Goal: Use online tool/utility: Utilize a website feature to perform a specific function

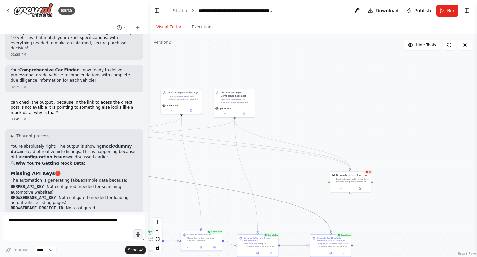
drag, startPoint x: 222, startPoint y: 187, endPoint x: 293, endPoint y: 122, distance: 96.3
click at [297, 122] on div ".deletable-edge-delete-btn { width: 20px; height: 20px; border: 0px solid #ffff…" at bounding box center [312, 145] width 328 height 223
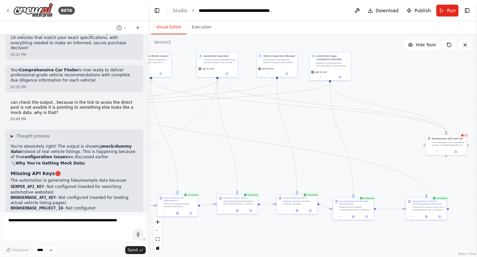
drag, startPoint x: 293, startPoint y: 123, endPoint x: 388, endPoint y: 85, distance: 102.9
click at [388, 85] on div ".deletable-edge-delete-btn { width: 20px; height: 20px; border: 0px solid #ffff…" at bounding box center [312, 145] width 328 height 223
drag, startPoint x: 251, startPoint y: 140, endPoint x: 305, endPoint y: 156, distance: 55.8
click at [306, 160] on div ".deletable-edge-delete-btn { width: 20px; height: 20px; border: 0px solid #ffff…" at bounding box center [312, 145] width 328 height 223
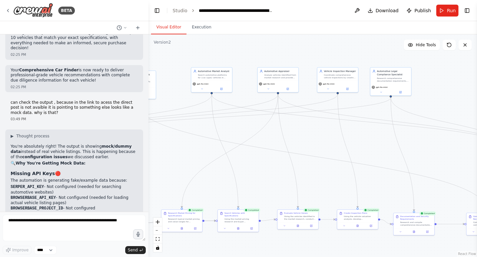
drag, startPoint x: 274, startPoint y: 122, endPoint x: 352, endPoint y: 138, distance: 80.3
click at [352, 138] on div ".deletable-edge-delete-btn { width: 20px; height: 20px; border: 0px solid #ffff…" at bounding box center [312, 145] width 328 height 223
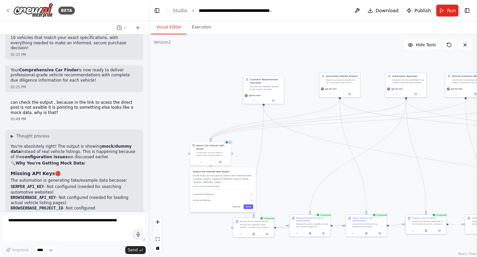
drag, startPoint x: 178, startPoint y: 149, endPoint x: 288, endPoint y: 154, distance: 109.6
click at [288, 154] on div ".deletable-edge-delete-btn { width: 20px; height: 20px; border: 0px solid #ffff…" at bounding box center [312, 145] width 328 height 223
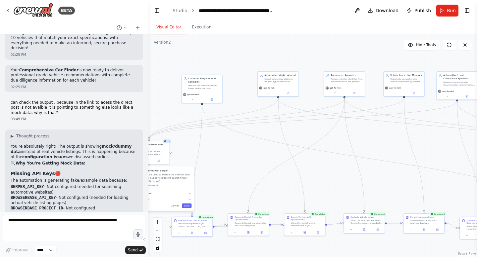
drag, startPoint x: 304, startPoint y: 137, endPoint x: 242, endPoint y: 135, distance: 61.9
click at [242, 136] on div ".deletable-edge-delete-btn { width: 20px; height: 20px; border: 0px solid #ffff…" at bounding box center [312, 145] width 328 height 223
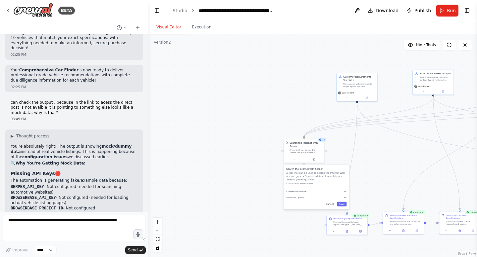
drag, startPoint x: 252, startPoint y: 162, endPoint x: 406, endPoint y: 160, distance: 153.9
click at [407, 160] on div ".deletable-edge-delete-btn { width: 20px; height: 20px; border: 0px solid #ffff…" at bounding box center [312, 145] width 328 height 223
click at [314, 161] on div at bounding box center [303, 158] width 41 height 7
click at [313, 161] on div at bounding box center [303, 158] width 41 height 7
click at [315, 160] on div at bounding box center [303, 158] width 41 height 7
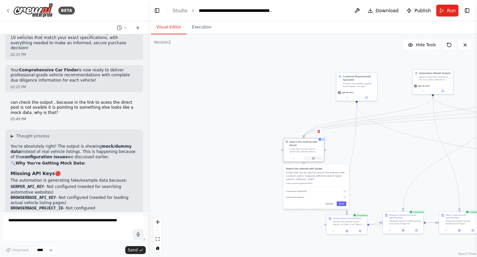
click at [313, 159] on icon at bounding box center [313, 159] width 2 height 2
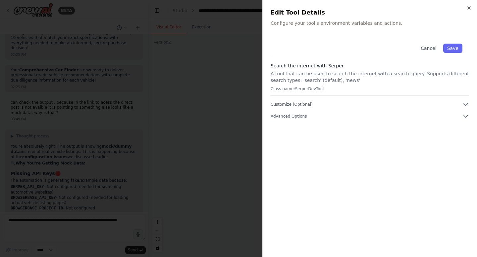
click at [466, 112] on div "Cancel Save Search the internet with Serper A tool that can be used to search t…" at bounding box center [369, 78] width 198 height 83
click at [465, 119] on icon "button" at bounding box center [465, 116] width 7 height 7
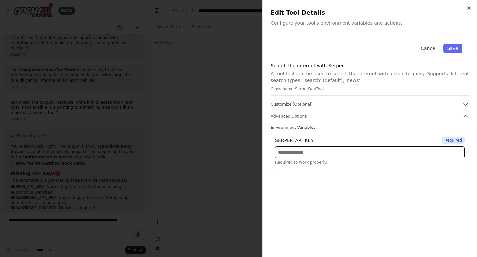
click at [336, 155] on input "text" at bounding box center [370, 153] width 190 height 12
paste input "**********"
type input "**********"
paste input "**********"
type input "**********"
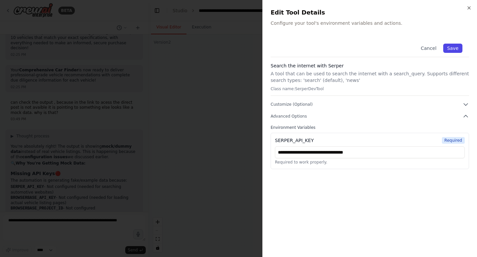
click at [454, 47] on button "Save" at bounding box center [452, 48] width 19 height 9
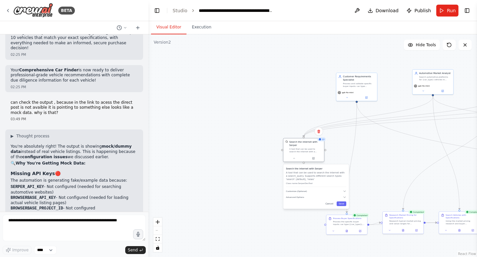
click at [315, 161] on div at bounding box center [303, 158] width 41 height 7
click at [315, 159] on button at bounding box center [313, 159] width 19 height 4
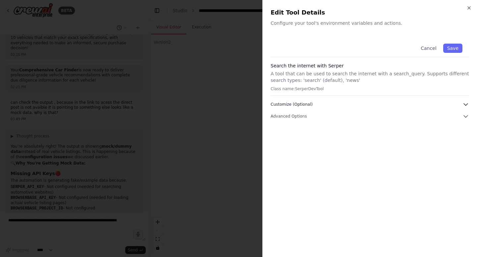
click at [466, 106] on icon "button" at bounding box center [465, 104] width 7 height 7
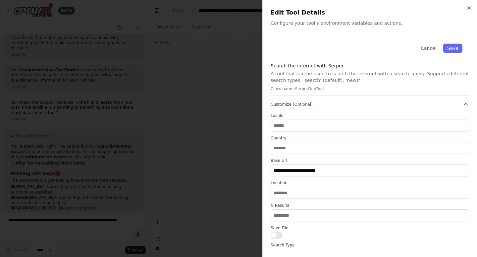
scroll to position [24, 0]
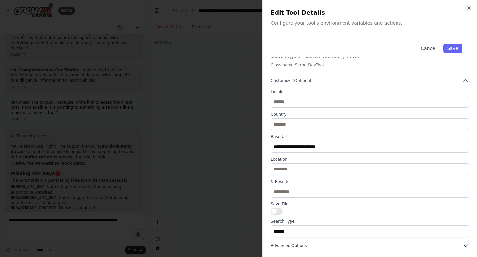
click at [465, 245] on icon "button" at bounding box center [465, 246] width 7 height 7
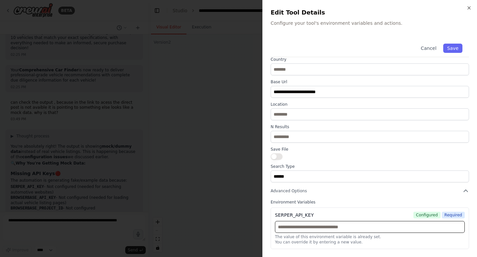
click at [334, 228] on input "text" at bounding box center [370, 227] width 190 height 12
click at [356, 230] on input "text" at bounding box center [370, 227] width 190 height 12
paste input "**********"
type input "**********"
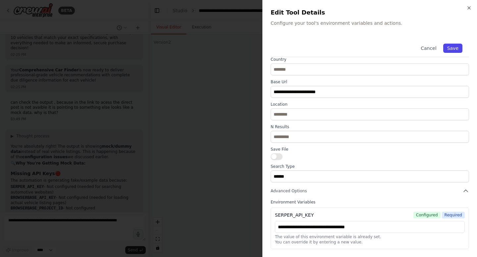
click at [454, 45] on button "Save" at bounding box center [452, 48] width 19 height 9
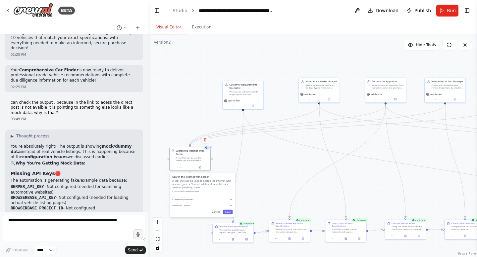
drag, startPoint x: 277, startPoint y: 122, endPoint x: 163, endPoint y: 129, distance: 113.7
click at [163, 129] on div ".deletable-edge-delete-btn { width: 20px; height: 20px; border: 0px solid #ffff…" at bounding box center [312, 145] width 328 height 223
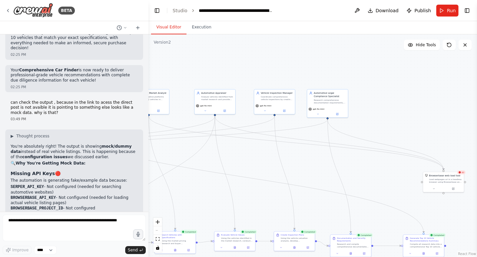
drag, startPoint x: 316, startPoint y: 157, endPoint x: 136, endPoint y: 147, distance: 180.3
click at [136, 148] on div "BETA CrewAI Smart Car Buying Assistant - Implementation Prompt Project Overview…" at bounding box center [238, 128] width 477 height 257
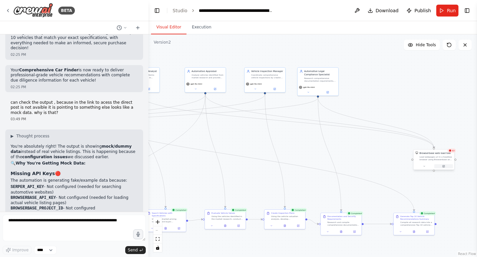
click at [445, 165] on button at bounding box center [443, 166] width 19 height 4
click at [444, 168] on button at bounding box center [443, 166] width 19 height 4
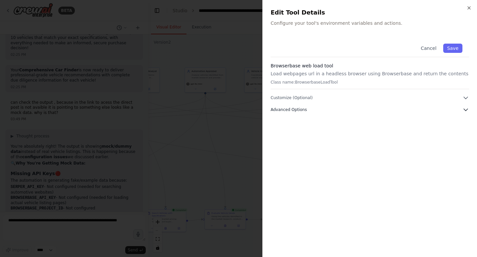
click at [465, 109] on icon "button" at bounding box center [465, 110] width 7 height 7
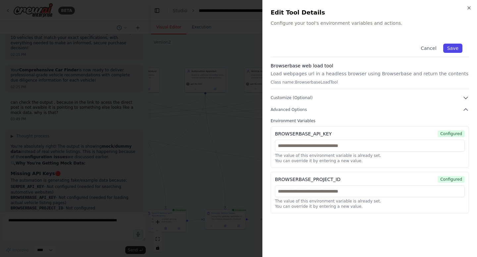
click at [453, 47] on button "Save" at bounding box center [452, 48] width 19 height 9
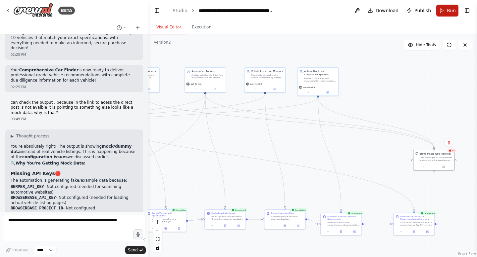
click at [447, 6] on button "Run" at bounding box center [447, 11] width 22 height 12
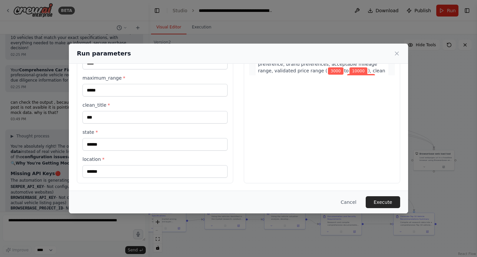
scroll to position [148, 0]
click at [387, 199] on button "Execute" at bounding box center [382, 203] width 34 height 12
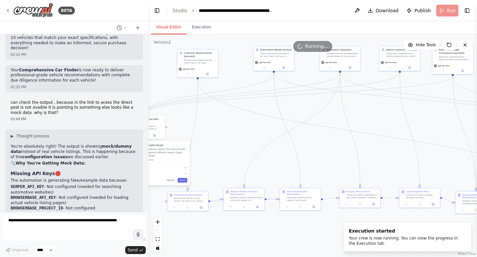
drag, startPoint x: 292, startPoint y: 145, endPoint x: 425, endPoint y: 122, distance: 135.2
click at [426, 122] on div ".deletable-edge-delete-btn { width: 20px; height: 20px; border: 0px solid #ffff…" at bounding box center [312, 145] width 328 height 223
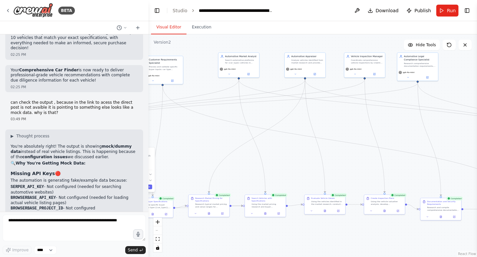
drag, startPoint x: 335, startPoint y: 141, endPoint x: 229, endPoint y: 136, distance: 106.3
click at [229, 137] on div ".deletable-edge-delete-btn { width: 20px; height: 20px; border: 0px solid #ffff…" at bounding box center [312, 145] width 328 height 223
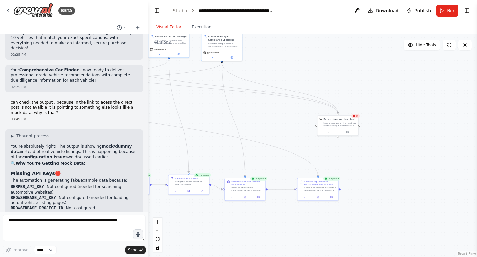
drag, startPoint x: 386, startPoint y: 131, endPoint x: 250, endPoint y: 110, distance: 137.7
click at [251, 110] on div ".deletable-edge-delete-btn { width: 20px; height: 20px; border: 0px solid #ffff…" at bounding box center [312, 145] width 328 height 223
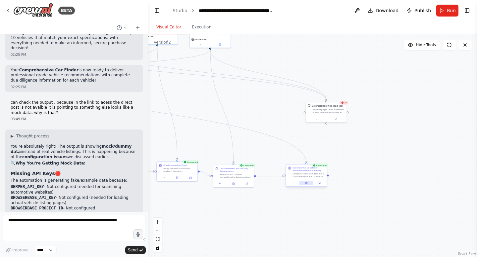
click at [308, 184] on button at bounding box center [306, 183] width 14 height 4
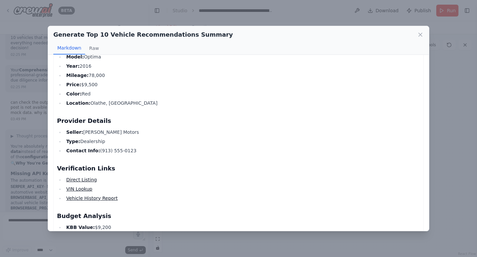
scroll to position [72, 0]
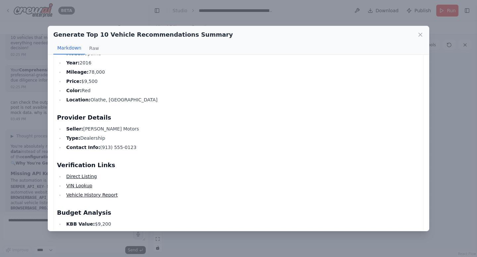
click at [81, 177] on link "Direct Listing" at bounding box center [81, 176] width 31 height 5
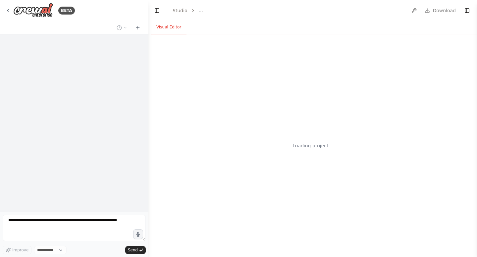
select select "****"
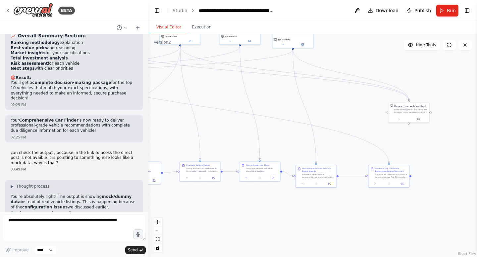
scroll to position [6873, 0]
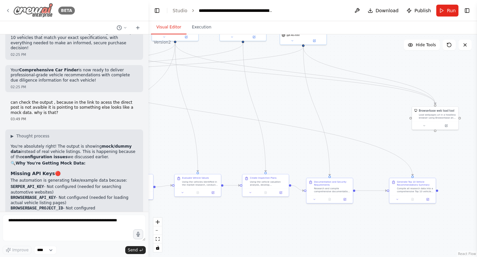
click at [45, 11] on img at bounding box center [33, 10] width 40 height 15
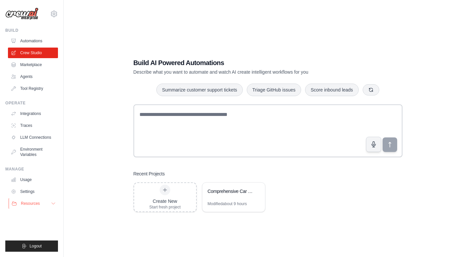
click at [50, 203] on button "Resources" at bounding box center [34, 204] width 50 height 11
click at [38, 218] on span "Documentation" at bounding box center [36, 214] width 27 height 5
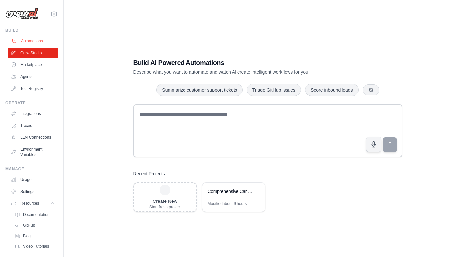
click at [34, 44] on link "Automations" at bounding box center [34, 41] width 50 height 11
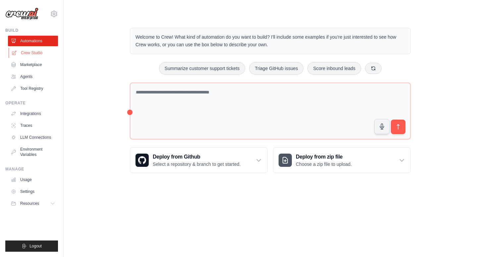
click at [39, 55] on link "Crew Studio" at bounding box center [34, 53] width 50 height 11
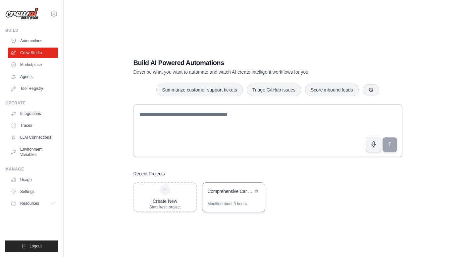
click at [211, 195] on div "Comprehensive Car Finder with Links & Documentation" at bounding box center [229, 192] width 45 height 8
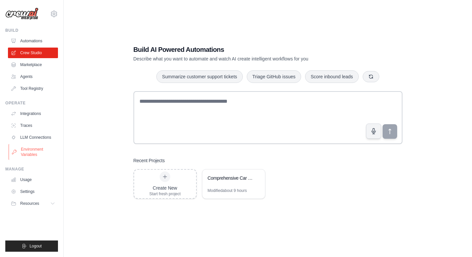
click at [29, 157] on link "Environment Variables" at bounding box center [34, 152] width 50 height 16
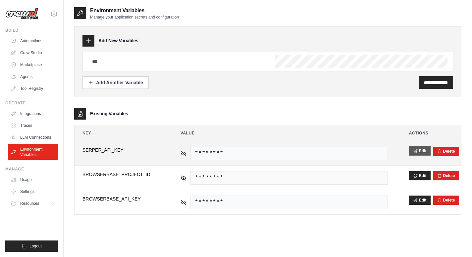
click at [421, 150] on button "Edit" at bounding box center [420, 151] width 22 height 9
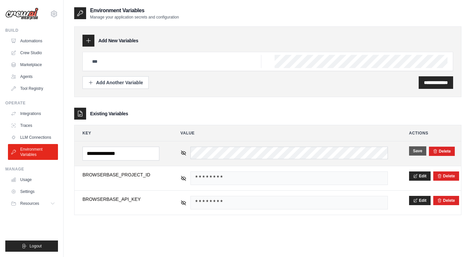
click at [418, 154] on button "Save" at bounding box center [417, 151] width 17 height 9
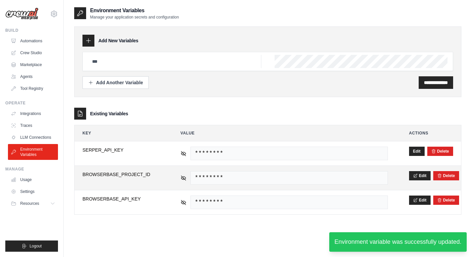
scroll to position [13, 0]
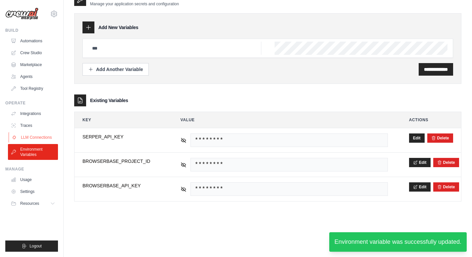
click at [32, 136] on link "LLM Connections" at bounding box center [34, 137] width 50 height 11
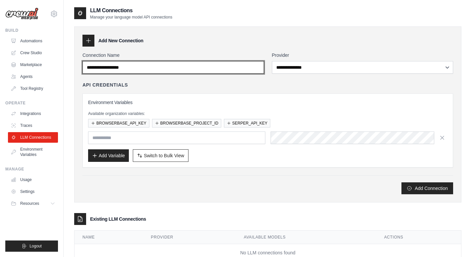
click at [154, 62] on input "Connection Name" at bounding box center [172, 67] width 181 height 13
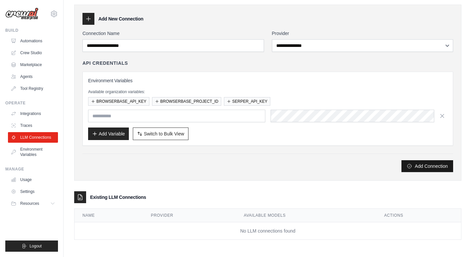
click at [444, 165] on button "Add Connection" at bounding box center [427, 166] width 52 height 12
click at [85, 16] on icon at bounding box center [88, 19] width 7 height 7
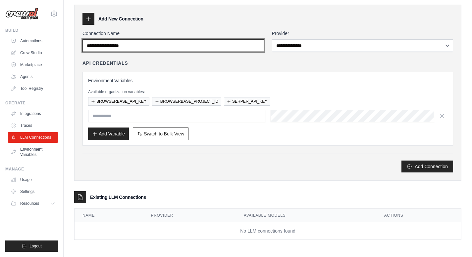
click at [107, 50] on input "Connection Name" at bounding box center [172, 45] width 181 height 13
type input "*"
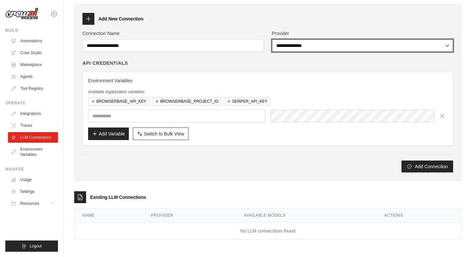
click at [344, 45] on select "**********" at bounding box center [362, 45] width 181 height 13
select select "******"
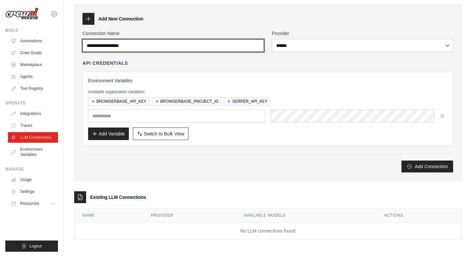
click at [174, 45] on input "Connection Name" at bounding box center [172, 45] width 181 height 13
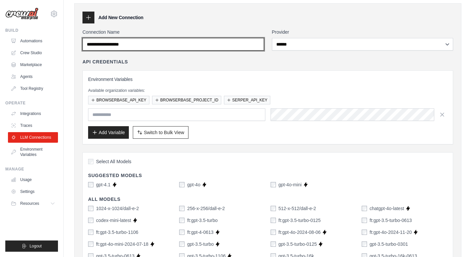
scroll to position [0, 0]
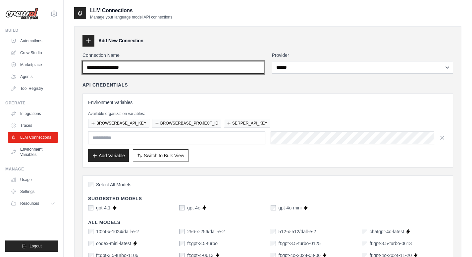
click at [149, 65] on input "Connection Name" at bounding box center [172, 67] width 181 height 13
drag, startPoint x: 149, startPoint y: 63, endPoint x: 284, endPoint y: 257, distance: 236.9
type input "**********"
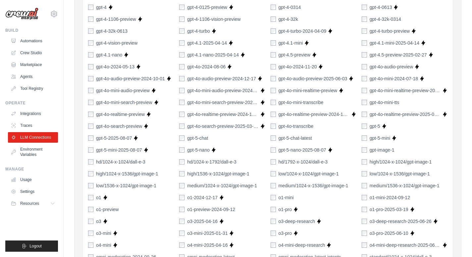
scroll to position [474, 0]
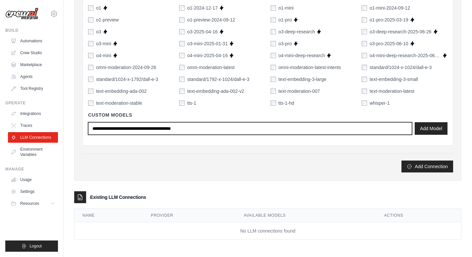
click at [127, 129] on input "text" at bounding box center [250, 128] width 324 height 13
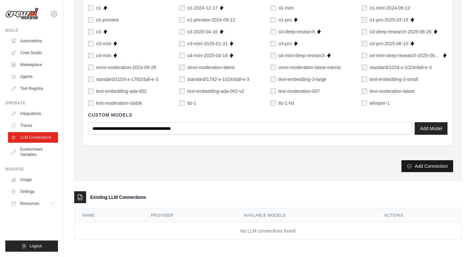
click at [437, 166] on button "Add Connection" at bounding box center [427, 166] width 52 height 12
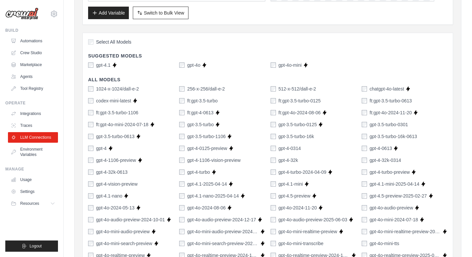
scroll to position [144, 0]
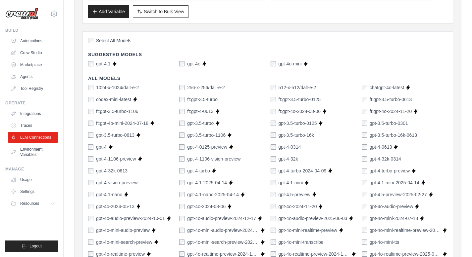
click at [90, 68] on div "Select All Models Suggested Models gpt-4.1 Supports Crew Studio gpt-4o Supports…" at bounding box center [267, 253] width 370 height 444
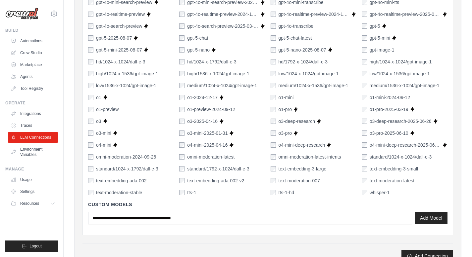
scroll to position [474, 0]
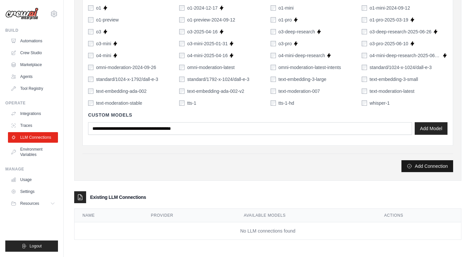
click at [421, 164] on button "Add Connection" at bounding box center [427, 166] width 52 height 12
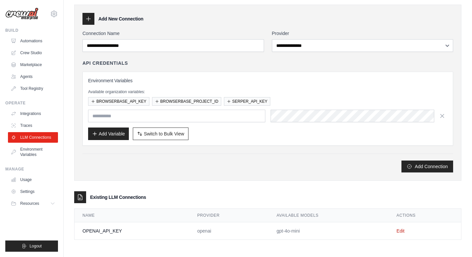
scroll to position [0, 0]
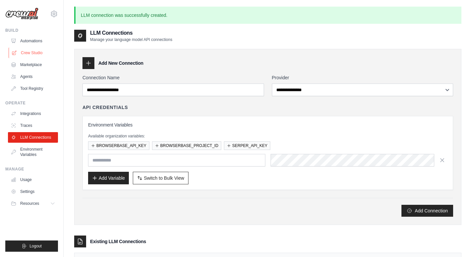
click at [26, 58] on ul "Automations Crew Studio Marketplace Agents Tool Registry" at bounding box center [33, 65] width 50 height 58
click at [26, 58] on link "Crew Studio" at bounding box center [34, 53] width 50 height 11
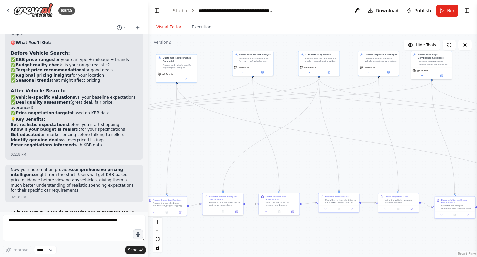
drag, startPoint x: 293, startPoint y: 193, endPoint x: 436, endPoint y: 164, distance: 146.1
click at [436, 164] on div ".deletable-edge-delete-btn { width: 20px; height: 20px; border: 0px solid #ffff…" at bounding box center [312, 145] width 328 height 223
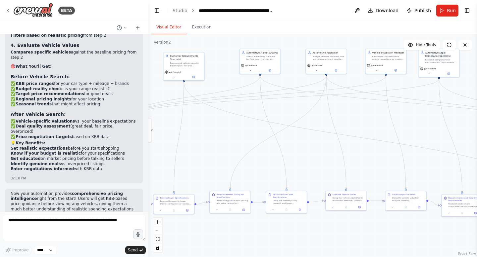
scroll to position [6279, 0]
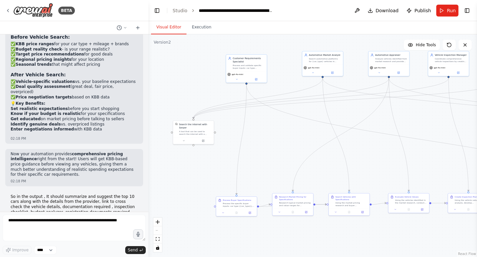
drag, startPoint x: 299, startPoint y: 153, endPoint x: 358, endPoint y: 155, distance: 58.9
click at [358, 155] on div ".deletable-edge-delete-btn { width: 20px; height: 20px; border: 0px solid #ffff…" at bounding box center [312, 145] width 328 height 223
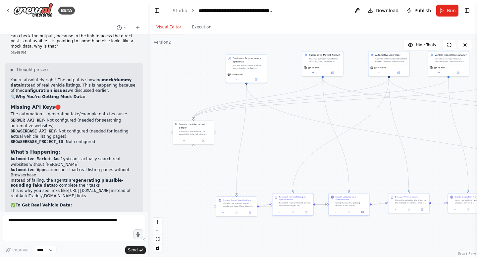
scroll to position [6990, 0]
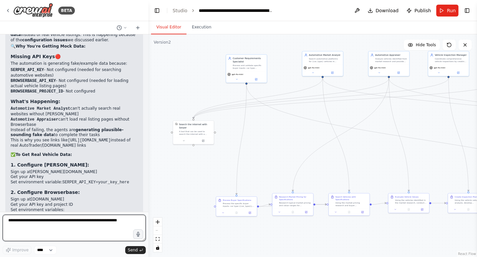
click at [51, 228] on textarea at bounding box center [74, 228] width 143 height 26
click at [204, 139] on icon at bounding box center [204, 140] width 2 height 2
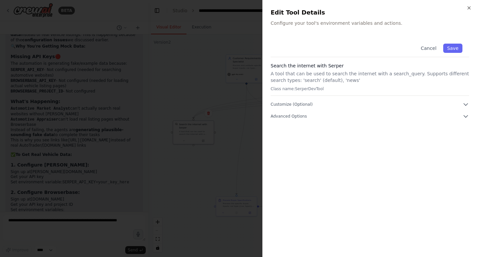
click at [174, 55] on div at bounding box center [238, 128] width 477 height 257
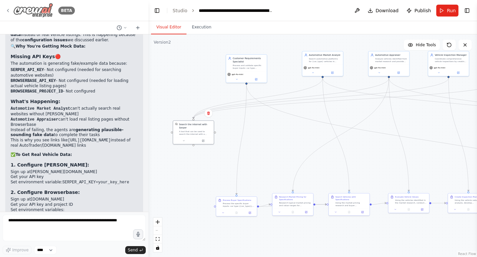
click at [22, 9] on img at bounding box center [33, 10] width 40 height 15
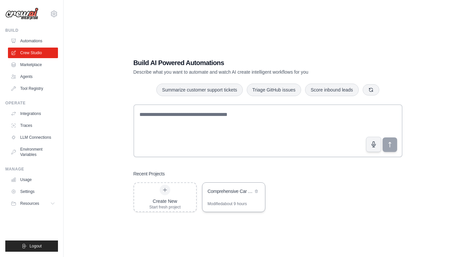
click at [228, 191] on div "Comprehensive Car Finder with Links & Documentation" at bounding box center [229, 191] width 45 height 7
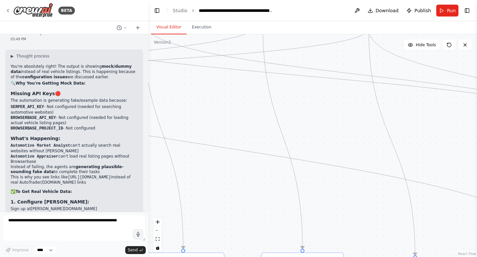
scroll to position [6990, 0]
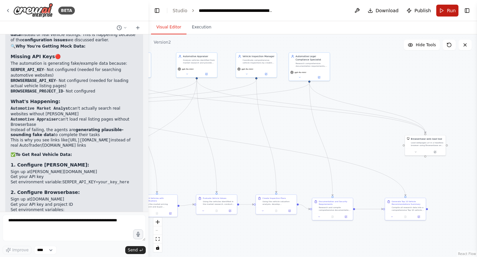
click at [445, 9] on button "Run" at bounding box center [447, 11] width 22 height 12
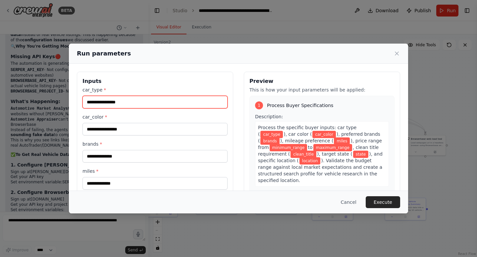
click at [172, 100] on input "car_type *" at bounding box center [154, 102] width 145 height 13
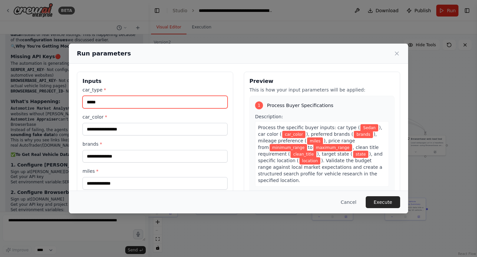
type input "*****"
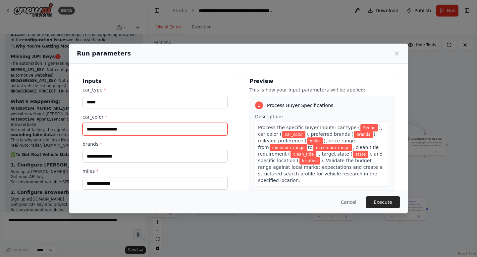
click at [160, 126] on input "car_color *" at bounding box center [154, 129] width 145 height 13
type input "**********"
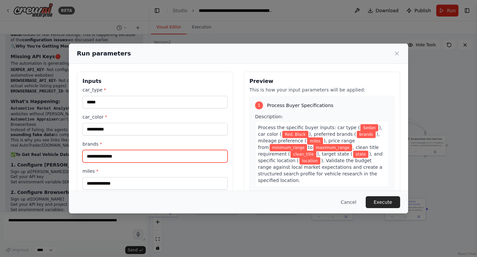
click at [128, 156] on input "brands *" at bounding box center [154, 156] width 145 height 13
type input "*"
type input "**********"
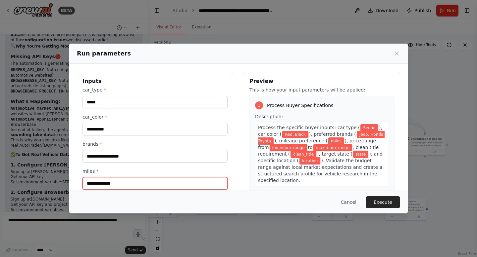
click at [122, 178] on input "miles *" at bounding box center [154, 183] width 145 height 13
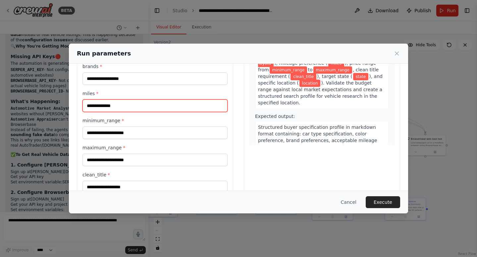
scroll to position [81, 0]
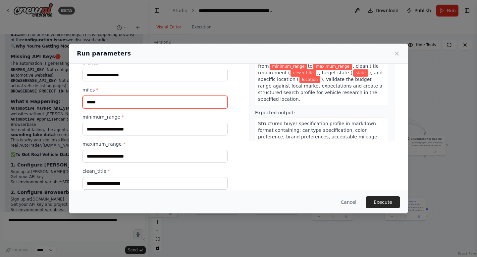
type input "*****"
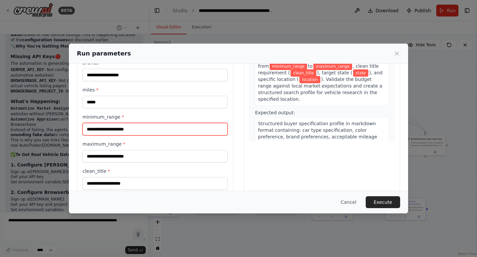
click at [100, 129] on input "minimum_range *" at bounding box center [154, 129] width 145 height 13
type input "****"
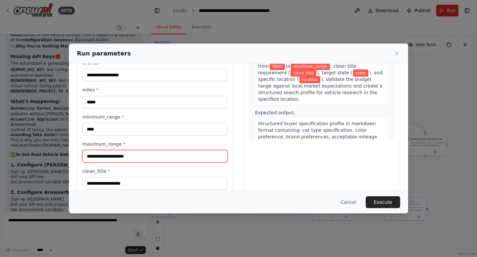
click at [98, 158] on input "maximum_range *" at bounding box center [154, 156] width 145 height 13
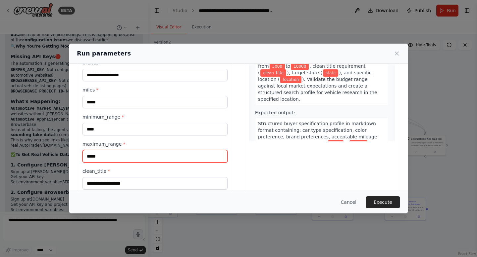
click at [91, 158] on input "*****" at bounding box center [154, 156] width 145 height 13
click at [92, 162] on input "*****" at bounding box center [154, 156] width 145 height 13
type input "*****"
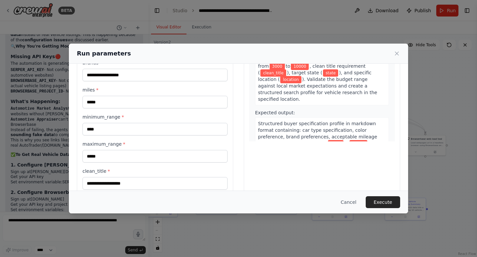
click at [104, 173] on label "clean_title *" at bounding box center [154, 171] width 145 height 7
click at [104, 177] on input "clean_title *" at bounding box center [154, 183] width 145 height 13
click at [104, 180] on input "clean_title *" at bounding box center [154, 183] width 145 height 13
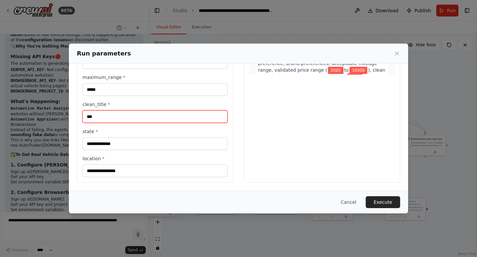
type input "***"
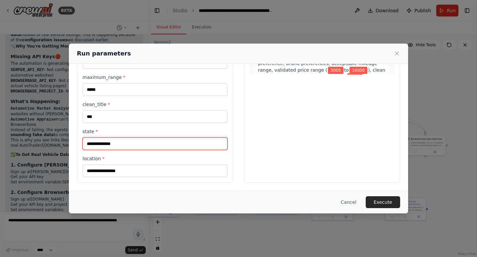
click at [99, 147] on input "state *" at bounding box center [154, 144] width 145 height 13
type input "**********"
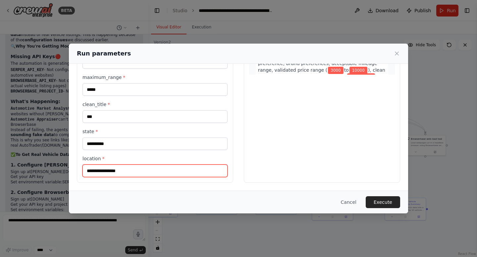
click at [99, 174] on input "location *" at bounding box center [154, 171] width 145 height 13
type input "**********"
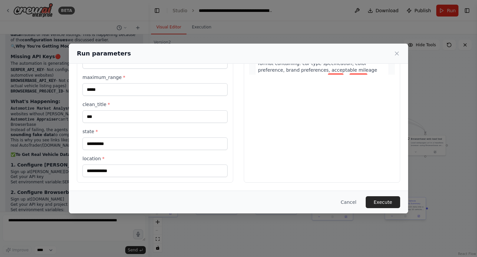
click at [391, 203] on button "Execute" at bounding box center [382, 203] width 34 height 12
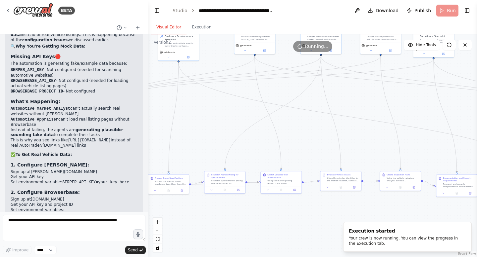
drag, startPoint x: 286, startPoint y: 120, endPoint x: 410, endPoint y: 96, distance: 126.4
click at [410, 97] on div ".deletable-edge-delete-btn { width: 20px; height: 20px; border: 0px solid #ffff…" at bounding box center [312, 145] width 328 height 223
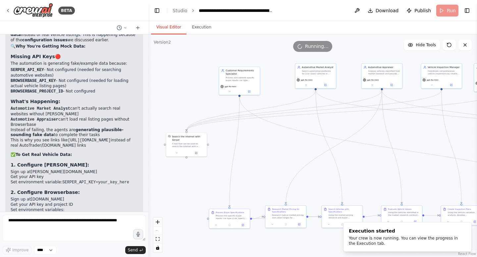
drag, startPoint x: 238, startPoint y: 93, endPoint x: 302, endPoint y: 126, distance: 72.4
click at [303, 126] on div ".deletable-edge-delete-btn { width: 20px; height: 20px; border: 0px solid #ffff…" at bounding box center [312, 145] width 328 height 223
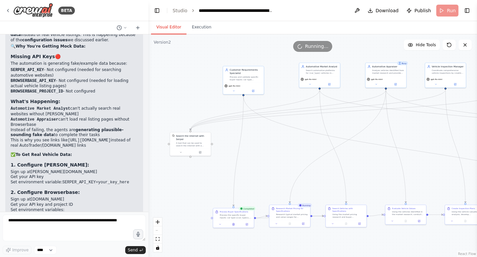
drag, startPoint x: 302, startPoint y: 126, endPoint x: 306, endPoint y: 128, distance: 4.6
click at [305, 128] on div ".deletable-edge-delete-btn { width: 20px; height: 20px; border: 0px solid #ffff…" at bounding box center [312, 145] width 328 height 223
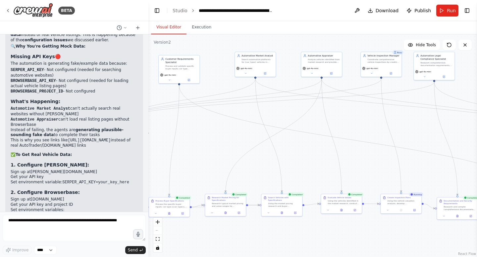
drag, startPoint x: 276, startPoint y: 160, endPoint x: 212, endPoint y: 150, distance: 64.1
click at [208, 147] on div ".deletable-edge-delete-btn { width: 20px; height: 20px; border: 0px solid #ffff…" at bounding box center [312, 145] width 328 height 223
click at [338, 211] on button at bounding box center [341, 209] width 14 height 4
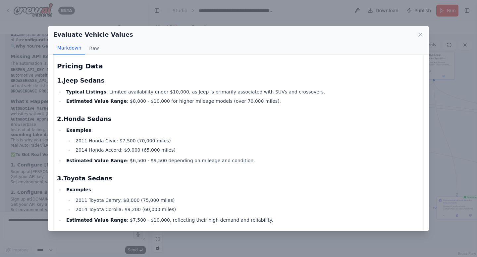
scroll to position [150, 0]
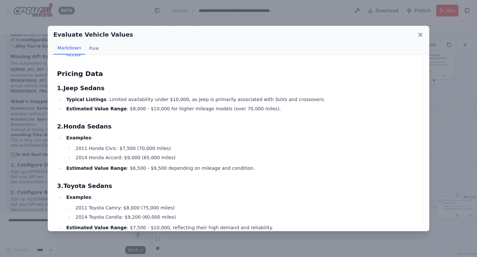
click at [421, 35] on icon at bounding box center [419, 34] width 3 height 3
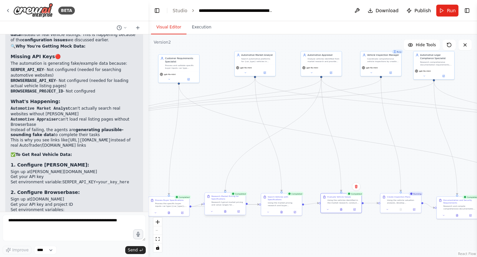
click at [224, 215] on div "Completed Research Market Pricing for Specifications Research typical market pr…" at bounding box center [224, 205] width 41 height 23
click at [226, 213] on button at bounding box center [225, 212] width 14 height 4
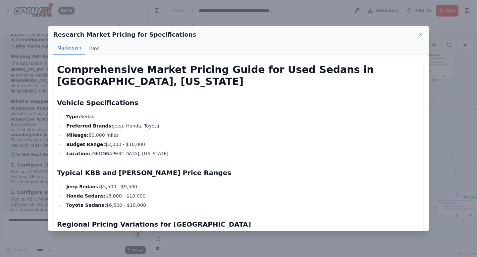
drag, startPoint x: 137, startPoint y: 183, endPoint x: 88, endPoint y: 179, distance: 48.8
click at [23, 65] on div "Research Market Pricing for Specifications Markdown Raw Comprehensive Market Pr…" at bounding box center [238, 128] width 477 height 257
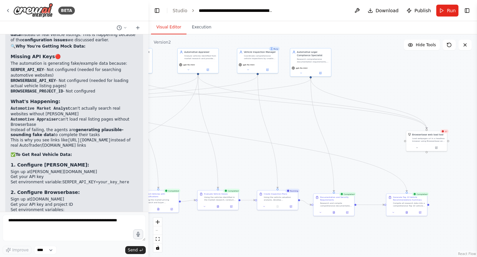
drag, startPoint x: 368, startPoint y: 145, endPoint x: 245, endPoint y: 142, distance: 123.1
click at [245, 142] on div ".deletable-edge-delete-btn { width: 20px; height: 20px; border: 0px solid #ffff…" at bounding box center [312, 145] width 328 height 223
click at [269, 234] on div ".deletable-edge-delete-btn { width: 20px; height: 20px; border: 0px solid #ffff…" at bounding box center [312, 145] width 328 height 223
click at [295, 193] on div "Running" at bounding box center [292, 191] width 14 height 4
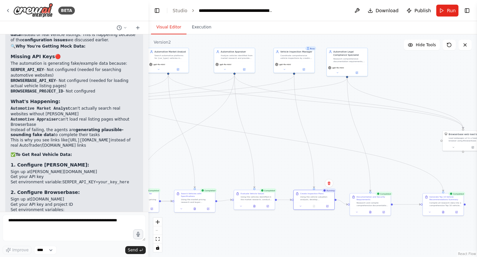
drag, startPoint x: 307, startPoint y: 230, endPoint x: 339, endPoint y: 242, distance: 33.4
click at [343, 229] on div ".deletable-edge-delete-btn { width: 20px; height: 20px; border: 0px solid #ffff…" at bounding box center [312, 145] width 328 height 223
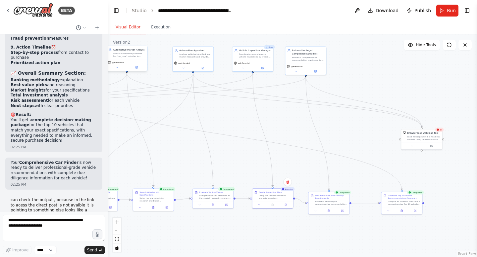
scroll to position [8668, 0]
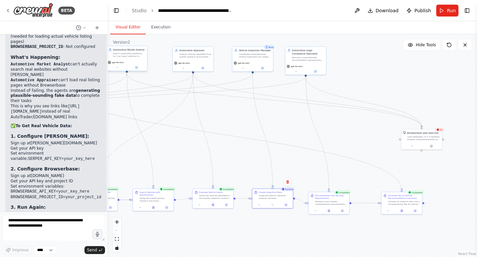
drag, startPoint x: 146, startPoint y: 68, endPoint x: 108, endPoint y: 63, distance: 38.7
click at [108, 62] on div "BETA CrewAI Smart Car Buying Assistant - Implementation Prompt Project Overview…" at bounding box center [238, 128] width 477 height 257
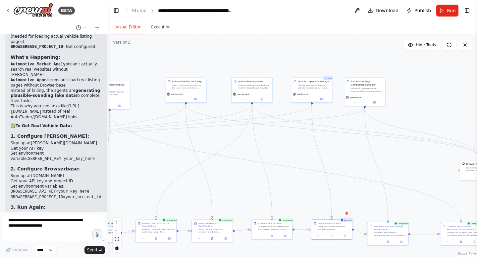
drag, startPoint x: 273, startPoint y: 114, endPoint x: 333, endPoint y: 142, distance: 66.0
click at [333, 144] on div ".deletable-edge-delete-btn { width: 20px; height: 20px; border: 0px solid #ffff…" at bounding box center [292, 145] width 369 height 223
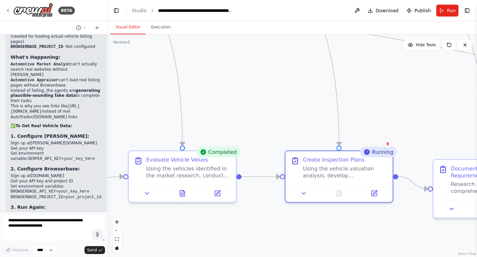
drag, startPoint x: 342, startPoint y: 195, endPoint x: 324, endPoint y: 101, distance: 96.3
click at [324, 101] on div ".deletable-edge-delete-btn { width: 20px; height: 20px; border: 0px solid #ffff…" at bounding box center [292, 145] width 369 height 223
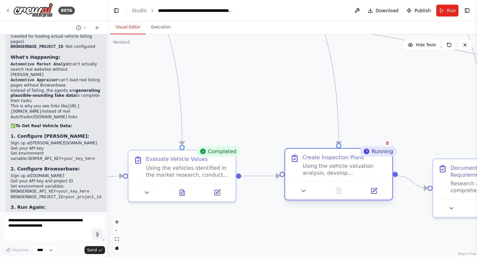
click at [335, 177] on div "Create Inspection Plans Using the vehicle valuation analysis, develop comprehen…" at bounding box center [338, 165] width 107 height 33
click at [370, 193] on icon at bounding box center [373, 191] width 7 height 7
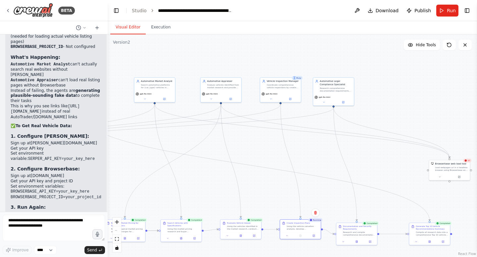
drag, startPoint x: 298, startPoint y: 123, endPoint x: 276, endPoint y: 194, distance: 74.2
click at [276, 194] on div ".deletable-edge-delete-btn { width: 20px; height: 20px; border: 0px solid #ffff…" at bounding box center [292, 145] width 369 height 223
click at [314, 153] on div ".deletable-edge-delete-btn { width: 20px; height: 20px; border: 0px solid #ffff…" at bounding box center [292, 145] width 369 height 223
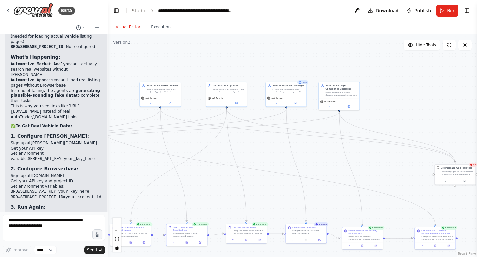
drag, startPoint x: 310, startPoint y: 155, endPoint x: 346, endPoint y: 187, distance: 49.0
click at [322, 164] on div ".deletable-edge-delete-btn { width: 20px; height: 20px; border: 0px solid #ffff…" at bounding box center [292, 145] width 369 height 223
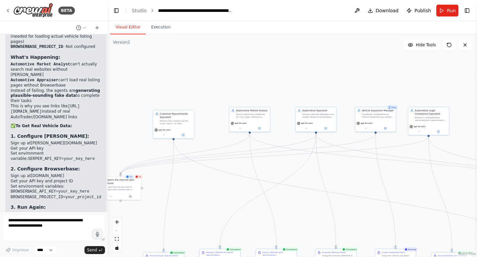
drag, startPoint x: 316, startPoint y: 181, endPoint x: 396, endPoint y: 193, distance: 81.1
click at [396, 193] on div ".deletable-edge-delete-btn { width: 20px; height: 20px; border: 0px solid #ffff…" at bounding box center [292, 145] width 369 height 223
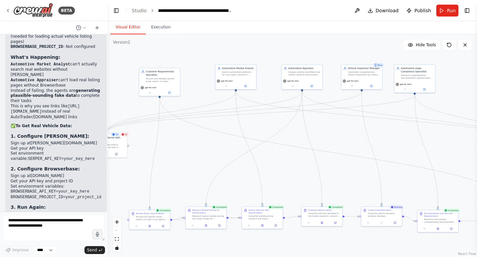
drag, startPoint x: 337, startPoint y: 197, endPoint x: 326, endPoint y: 162, distance: 36.8
click at [326, 162] on div ".deletable-edge-delete-btn { width: 20px; height: 20px; border: 0px solid #ffff…" at bounding box center [292, 145] width 369 height 223
click at [345, 154] on icon "Edge from 141e57b7-8b50-4dd6-87ab-7dde2139853e to bbce2105-978f-4767-9d9b-e8e8d…" at bounding box center [334, 153] width 351 height 110
click at [446, 8] on button "Run" at bounding box center [447, 11] width 22 height 12
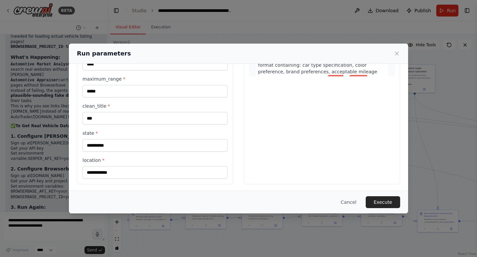
scroll to position [148, 0]
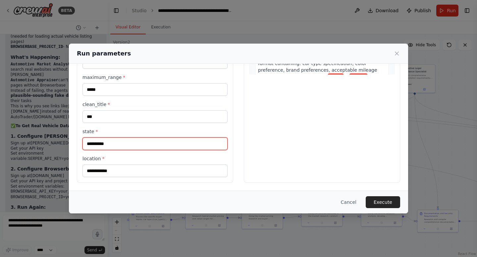
drag, startPoint x: 129, startPoint y: 141, endPoint x: 51, endPoint y: 135, distance: 78.3
click at [50, 135] on div "**********" at bounding box center [238, 128] width 477 height 257
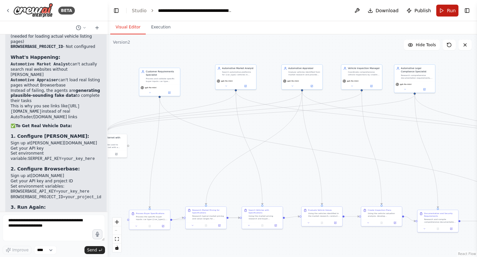
click at [443, 11] on button "Run" at bounding box center [447, 11] width 22 height 12
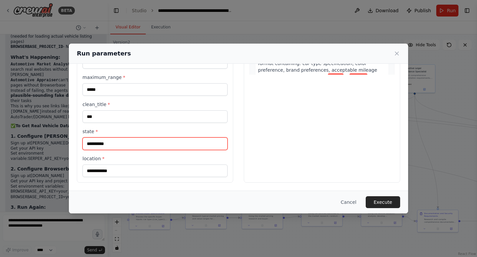
click at [119, 147] on input "**********" at bounding box center [154, 144] width 145 height 13
type input "*"
type input "******"
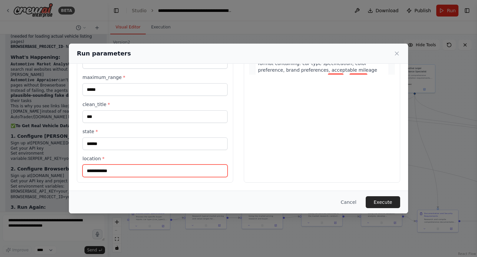
click at [124, 172] on input "**********" at bounding box center [154, 171] width 145 height 13
type input "*"
type input "**********"
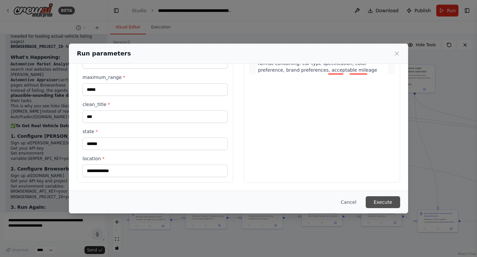
click at [392, 204] on button "Execute" at bounding box center [382, 203] width 34 height 12
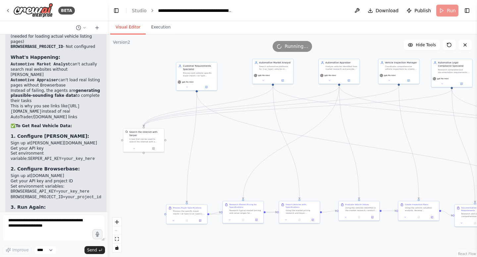
drag, startPoint x: 303, startPoint y: 170, endPoint x: 340, endPoint y: 164, distance: 36.5
click at [340, 164] on div ".deletable-edge-delete-btn { width: 20px; height: 20px; border: 0px solid #ffff…" at bounding box center [292, 145] width 369 height 223
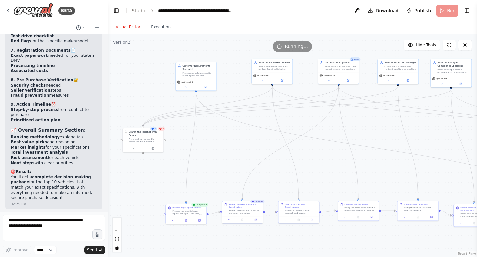
scroll to position [8372, 0]
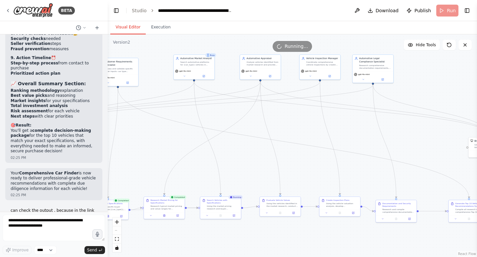
drag, startPoint x: 294, startPoint y: 179, endPoint x: 221, endPoint y: 171, distance: 73.8
click at [221, 171] on div ".deletable-edge-delete-btn { width: 20px; height: 20px; border: 0px solid #ffff…" at bounding box center [292, 145] width 369 height 223
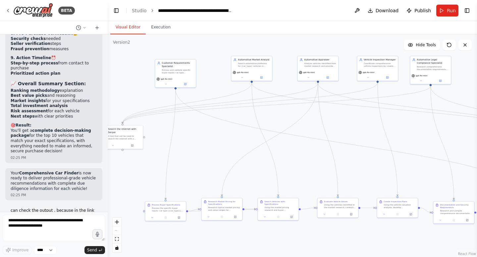
drag, startPoint x: 278, startPoint y: 132, endPoint x: 326, endPoint y: 137, distance: 47.5
click at [329, 137] on div ".deletable-edge-delete-btn { width: 20px; height: 20px; border: 0px solid #ffff…" at bounding box center [292, 145] width 369 height 223
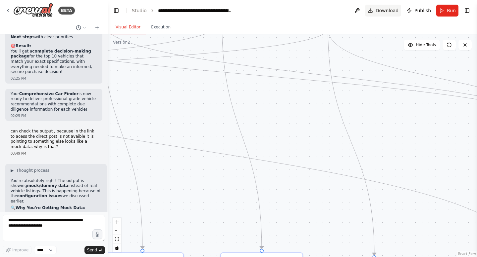
scroll to position [8372, 0]
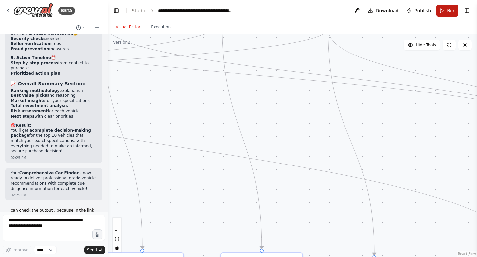
click at [445, 9] on button "Run" at bounding box center [447, 11] width 22 height 12
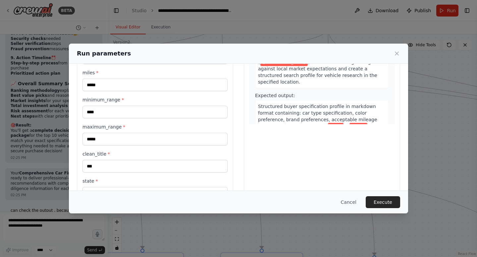
scroll to position [148, 0]
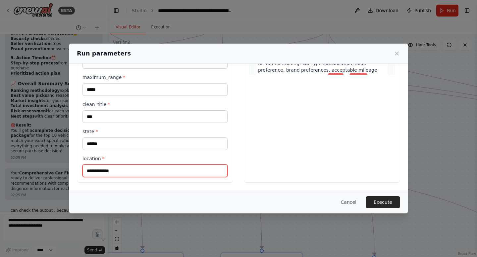
click at [136, 170] on input "**********" at bounding box center [154, 171] width 145 height 13
type input "*"
type input "******"
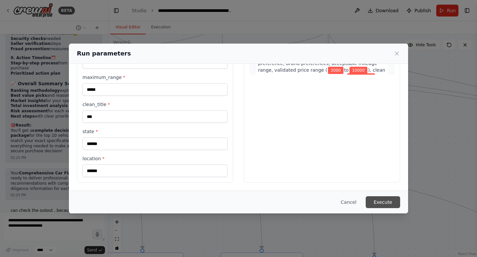
click at [381, 200] on button "Execute" at bounding box center [382, 203] width 34 height 12
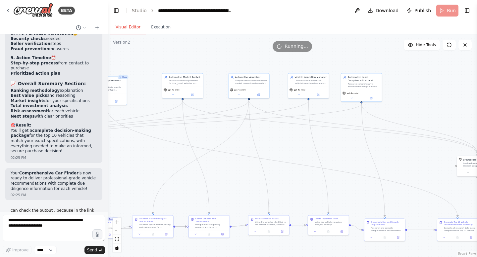
drag, startPoint x: 224, startPoint y: 170, endPoint x: 296, endPoint y: 156, distance: 73.5
click at [296, 157] on div ".deletable-edge-delete-btn { width: 20px; height: 20px; border: 0px solid #ffff…" at bounding box center [292, 145] width 369 height 223
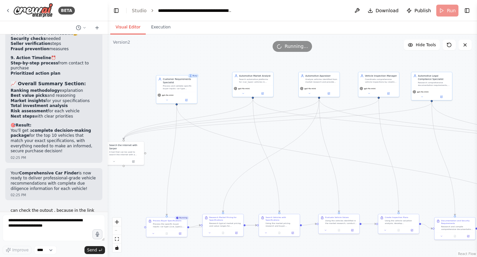
drag, startPoint x: 147, startPoint y: 132, endPoint x: 217, endPoint y: 133, distance: 70.5
click at [217, 133] on div ".deletable-edge-delete-btn { width: 20px; height: 20px; border: 0px solid #ffff…" at bounding box center [292, 145] width 369 height 223
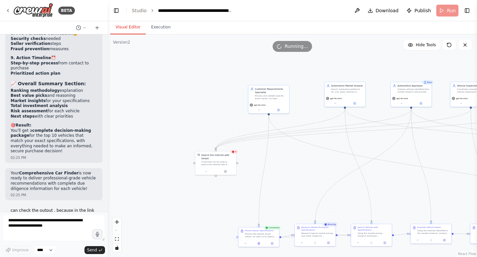
drag, startPoint x: 200, startPoint y: 172, endPoint x: 288, endPoint y: 178, distance: 88.2
click at [291, 181] on div ".deletable-edge-delete-btn { width: 20px; height: 20px; border: 0px solid #ffff…" at bounding box center [292, 145] width 369 height 223
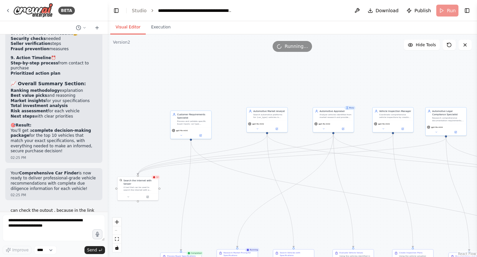
drag, startPoint x: 204, startPoint y: 92, endPoint x: 127, endPoint y: 115, distance: 80.3
click at [127, 115] on div ".deletable-edge-delete-btn { width: 20px; height: 20px; border: 0px solid #ffff…" at bounding box center [292, 145] width 369 height 223
